Goal: Information Seeking & Learning: Learn about a topic

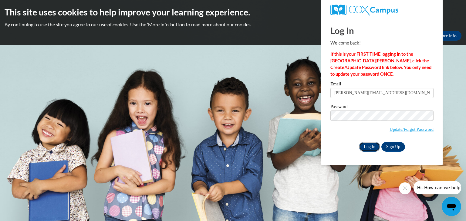
click at [367, 150] on input "Log In" at bounding box center [369, 147] width 21 height 10
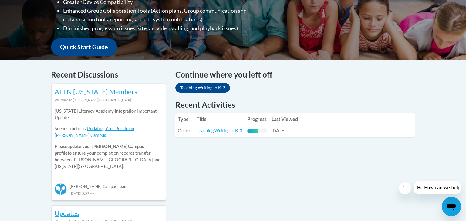
scroll to position [206, 0]
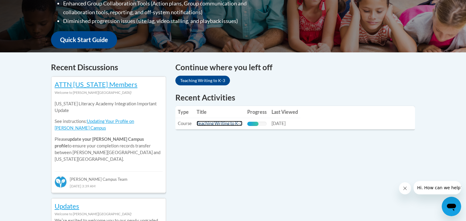
click at [232, 122] on link "Teaching Writing to K-3" at bounding box center [219, 123] width 46 height 5
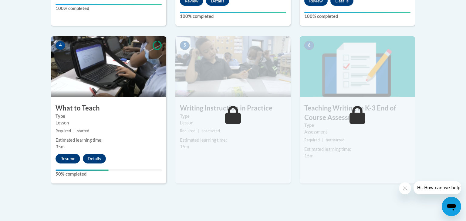
scroll to position [335, 0]
click at [67, 159] on button "Resume" at bounding box center [67, 159] width 25 height 10
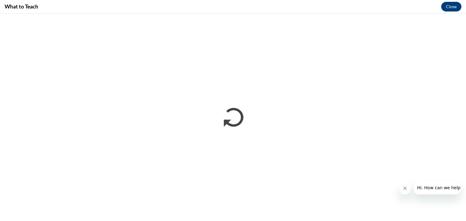
scroll to position [0, 0]
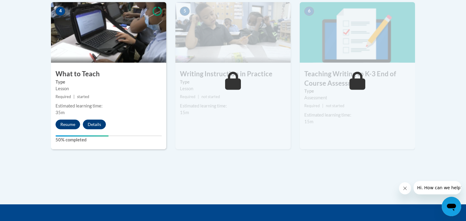
scroll to position [374, 0]
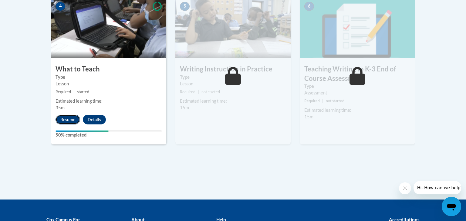
click at [71, 120] on button "Resume" at bounding box center [67, 120] width 25 height 10
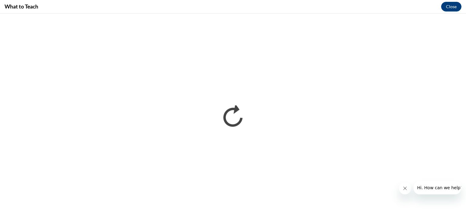
scroll to position [0, 0]
